Goal: Task Accomplishment & Management: Use online tool/utility

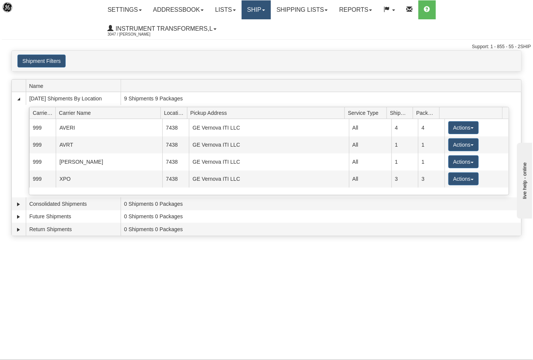
drag, startPoint x: 267, startPoint y: 13, endPoint x: 262, endPoint y: 14, distance: 4.2
click at [266, 13] on link "Ship" at bounding box center [256, 9] width 29 height 19
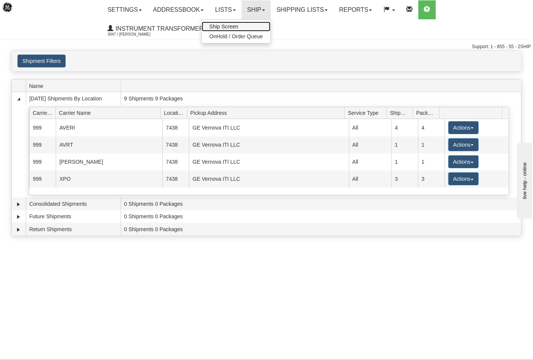
click at [228, 28] on span "Ship Screen" at bounding box center [223, 27] width 29 height 6
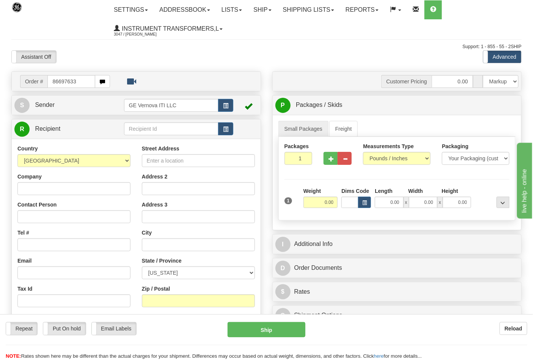
type input "86697633"
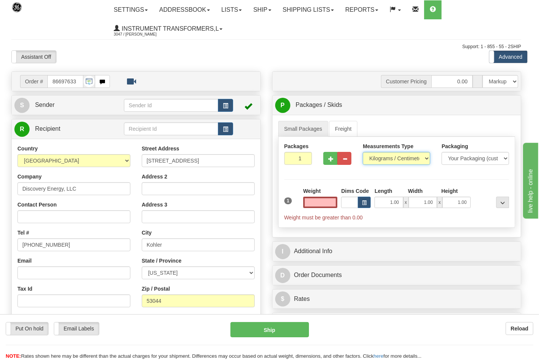
type input "0.00"
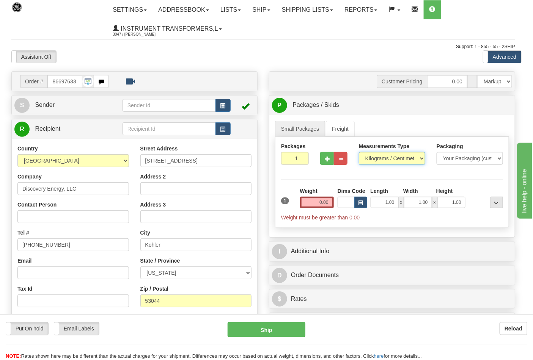
click at [378, 158] on select "Pounds / Inches Kilograms / Centimeters" at bounding box center [392, 158] width 66 height 13
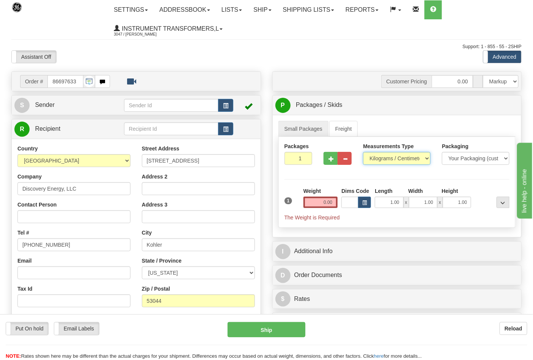
select select "0"
click at [363, 152] on select "Pounds / Inches Kilograms / Centimeters" at bounding box center [396, 158] width 67 height 13
click at [334, 203] on input "0.00" at bounding box center [320, 202] width 35 height 11
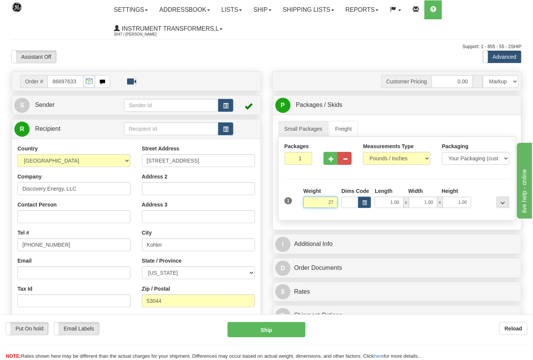
click button "Delete" at bounding box center [0, 0] width 0 height 0
type input "27.00"
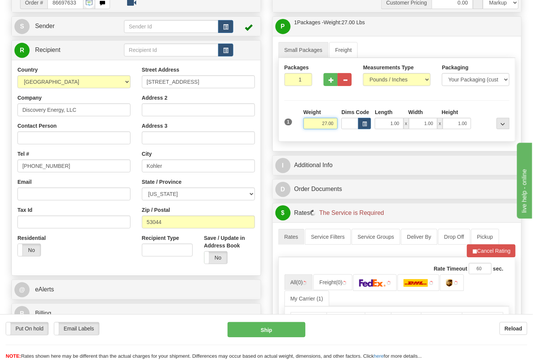
scroll to position [126, 0]
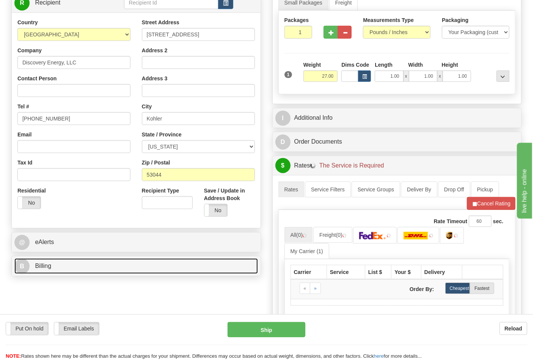
click at [95, 261] on link "B Billing" at bounding box center [135, 267] width 243 height 16
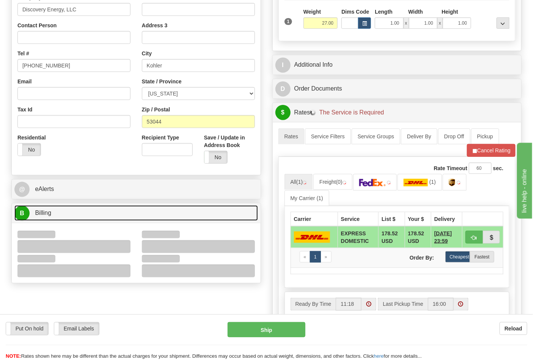
scroll to position [210, 0]
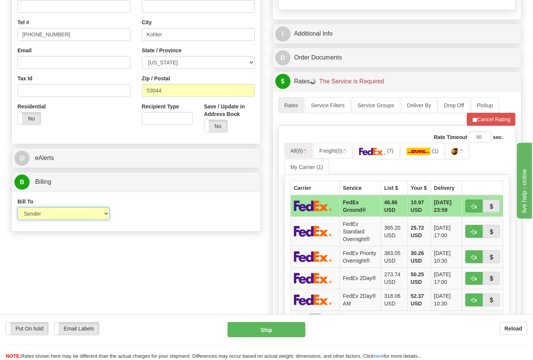
click at [49, 215] on select "Sender Recipient Third Party Collect" at bounding box center [63, 213] width 92 height 13
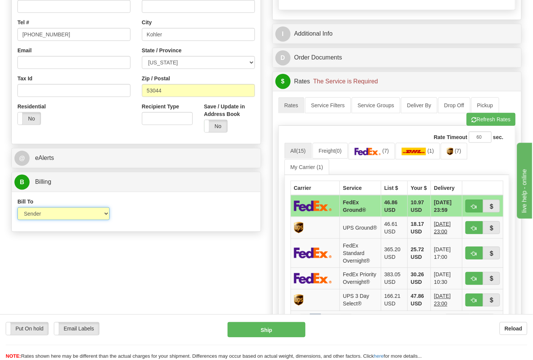
select select "2"
click at [17, 208] on select "Sender Recipient Third Party Collect" at bounding box center [63, 213] width 92 height 13
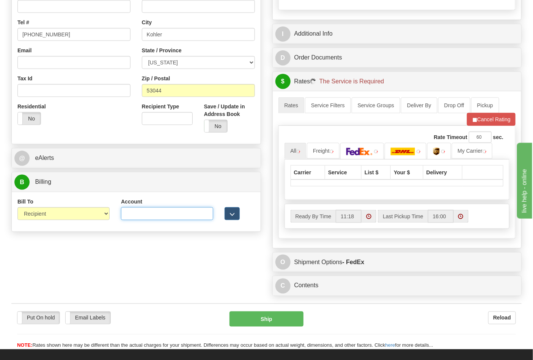
click at [124, 220] on input "Account" at bounding box center [167, 213] width 92 height 13
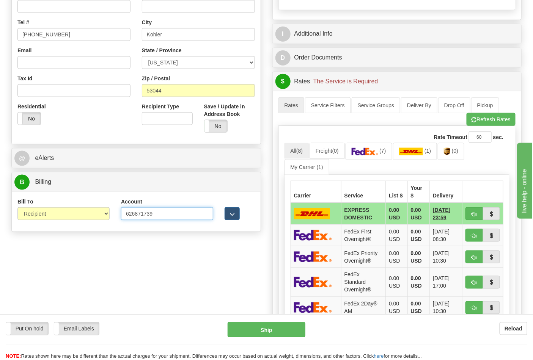
type input "626871739"
click button "Delete" at bounding box center [0, 0] width 0 height 0
click at [384, 157] on link "(7)" at bounding box center [368, 151] width 47 height 16
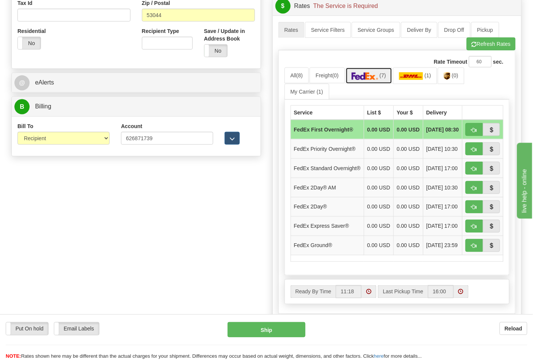
scroll to position [379, 0]
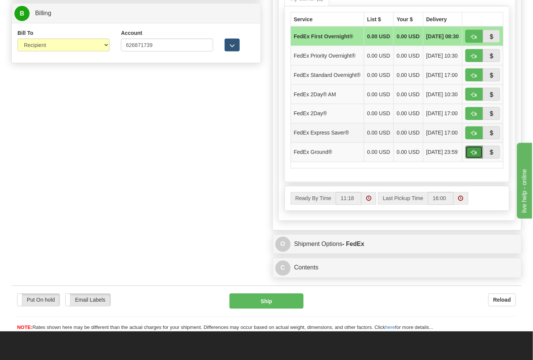
click at [473, 155] on span "button" at bounding box center [473, 153] width 5 height 5
type input "92"
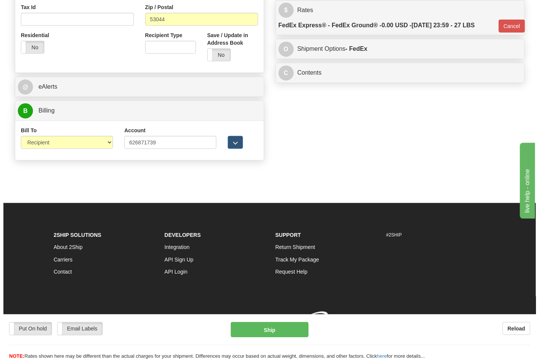
scroll to position [294, 0]
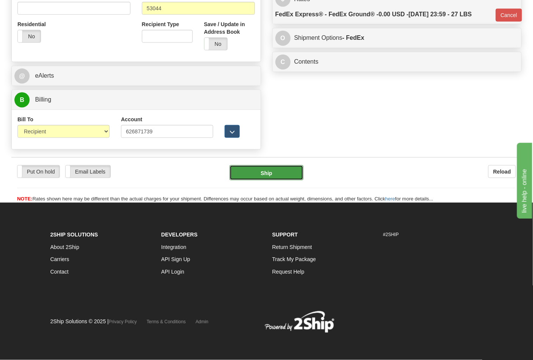
click at [254, 170] on button "Ship" at bounding box center [266, 172] width 74 height 15
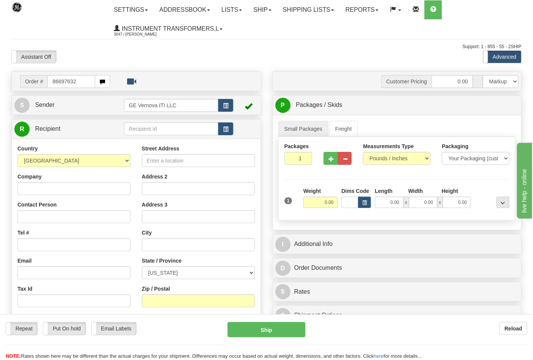
type input "86697632"
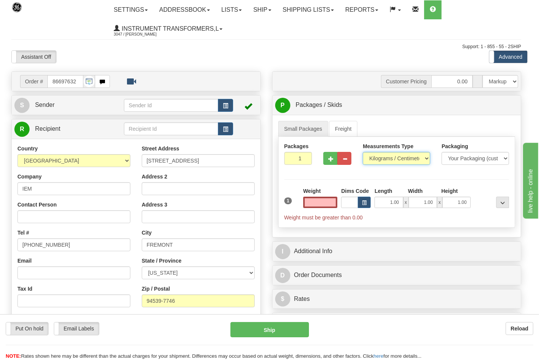
type input "0.00"
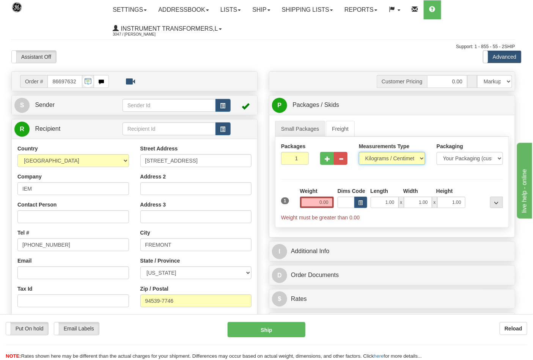
click at [376, 160] on select "Pounds / Inches Kilograms / Centimeters" at bounding box center [392, 158] width 66 height 13
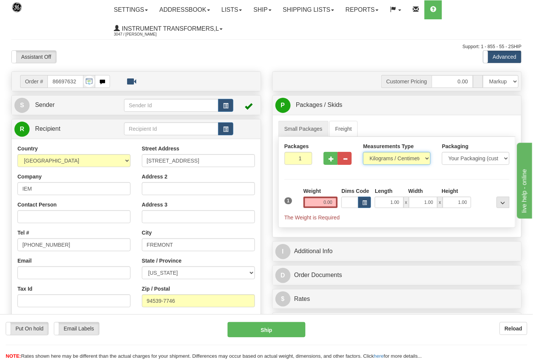
select select "0"
click at [363, 152] on select "Pounds / Inches Kilograms / Centimeters" at bounding box center [396, 158] width 67 height 13
click at [333, 205] on input "0.00" at bounding box center [320, 202] width 35 height 11
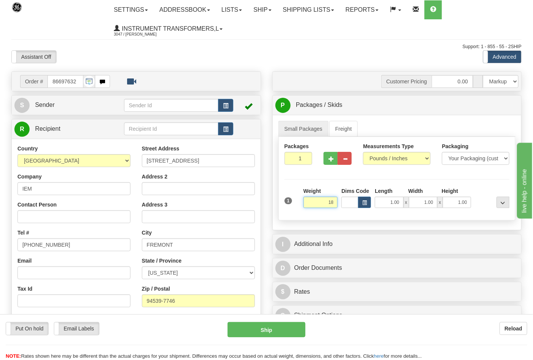
click button "Delete" at bounding box center [0, 0] width 0 height 0
type input "18.00"
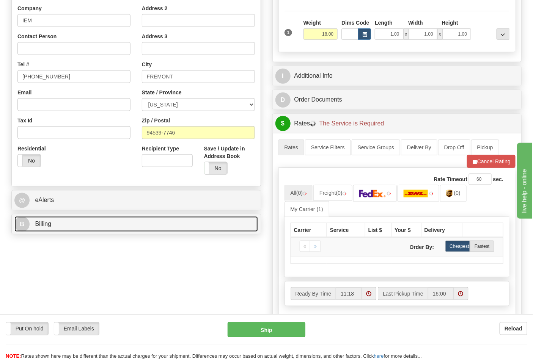
click at [77, 231] on link "B Billing" at bounding box center [135, 225] width 243 height 16
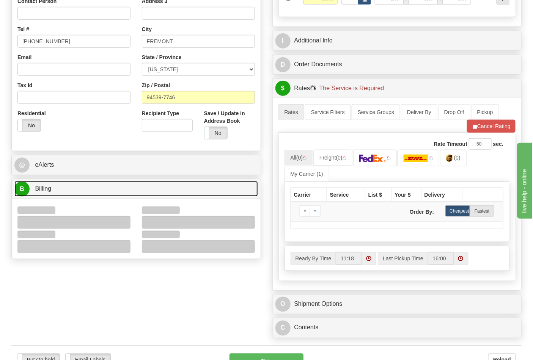
scroll to position [253, 0]
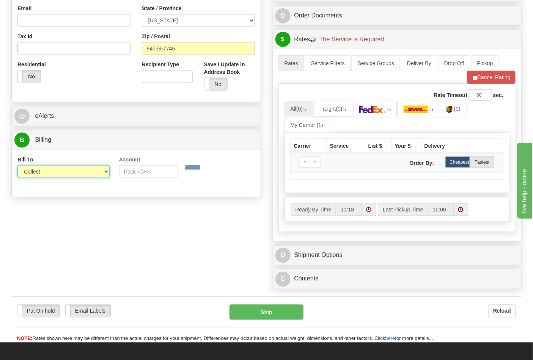
click at [43, 173] on select "Sender Recipient Third Party Collect" at bounding box center [63, 171] width 92 height 13
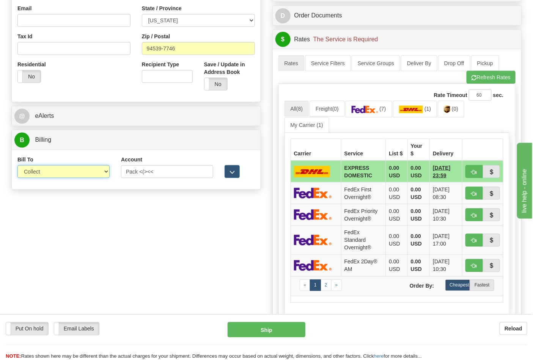
select select "2"
click at [17, 166] on select "Sender Recipient Third Party Collect" at bounding box center [63, 171] width 92 height 13
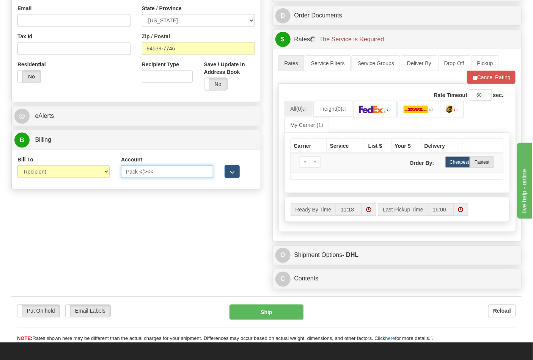
drag, startPoint x: 157, startPoint y: 174, endPoint x: 76, endPoint y: 173, distance: 81.1
click at [76, 173] on div "Bill To Sender Recipient Third Party Collect Account Pack <(><< 3rd Party Accou…" at bounding box center [136, 170] width 249 height 28
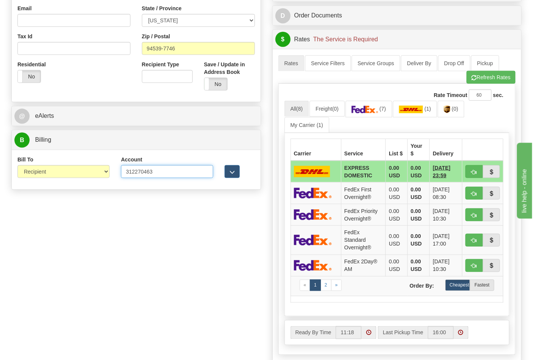
type input "312270463"
click button "Delete" at bounding box center [0, 0] width 0 height 0
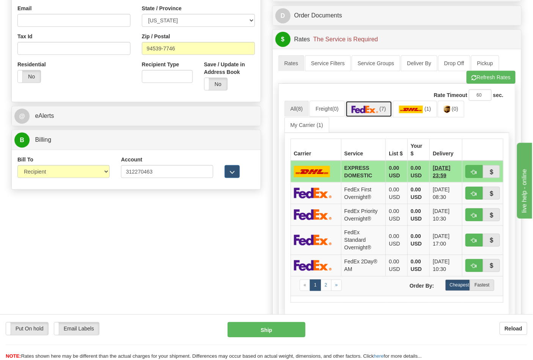
click at [357, 112] on img at bounding box center [365, 110] width 27 height 8
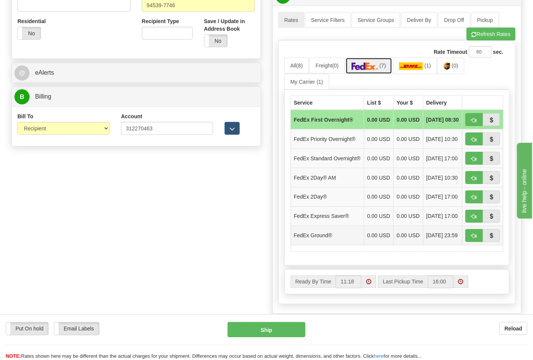
scroll to position [337, 0]
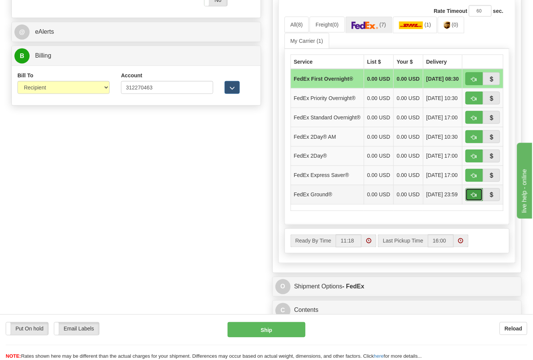
click at [480, 201] on button "button" at bounding box center [473, 194] width 17 height 13
type input "92"
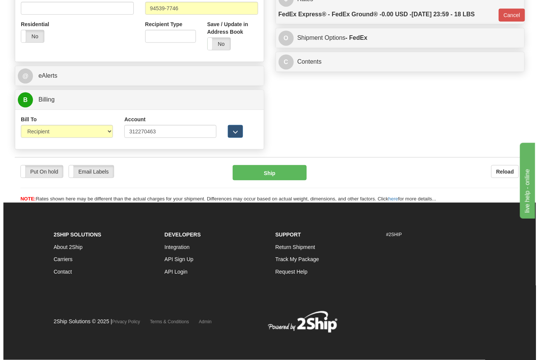
scroll to position [294, 0]
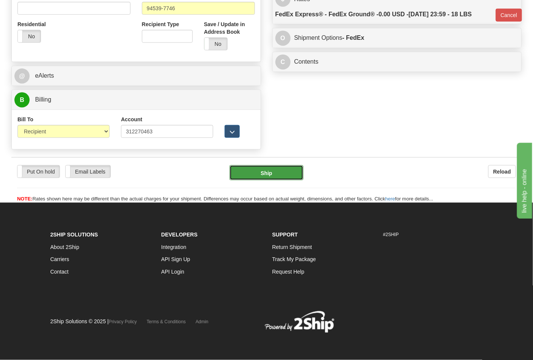
click at [267, 169] on button "Ship" at bounding box center [266, 172] width 74 height 15
